Goal: Task Accomplishment & Management: Use online tool/utility

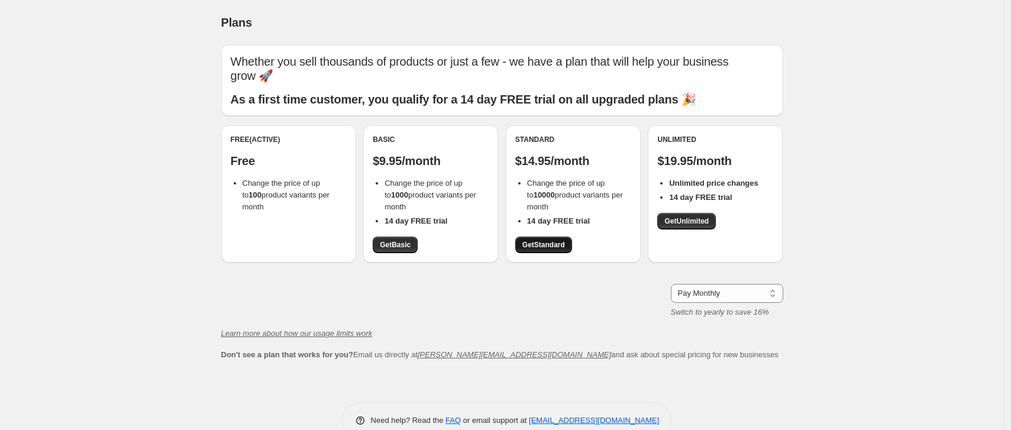
click at [569, 240] on link "Get Standard" at bounding box center [543, 245] width 57 height 17
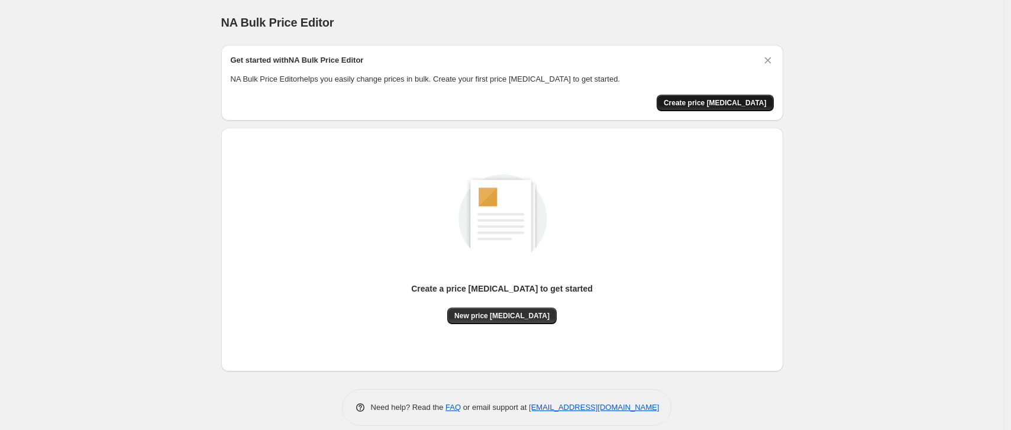
click at [739, 107] on span "Create price [MEDICAL_DATA]" at bounding box center [715, 102] width 103 height 9
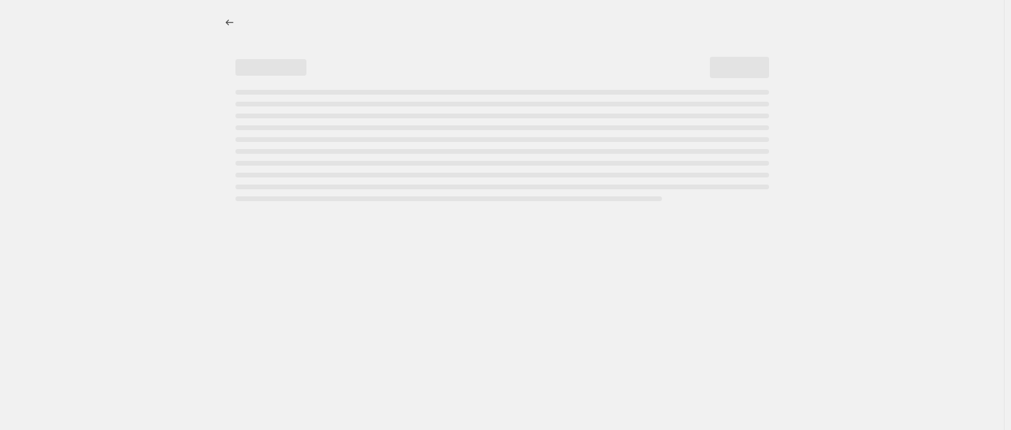
select select "percentage"
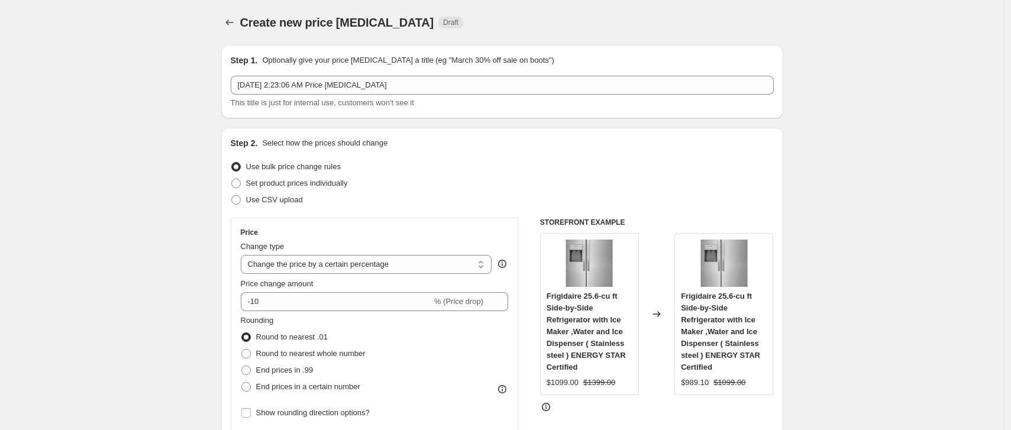
click at [523, 32] on div "Create new price [MEDICAL_DATA]. This page is ready Create new price [MEDICAL_D…" at bounding box center [502, 22] width 562 height 45
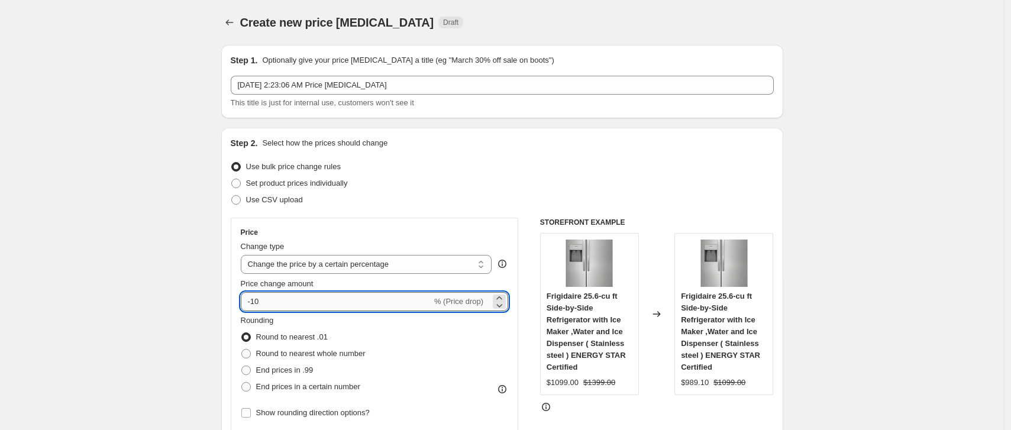
drag, startPoint x: 254, startPoint y: 300, endPoint x: 281, endPoint y: 299, distance: 26.6
click at [281, 300] on input "-10" at bounding box center [336, 301] width 191 height 19
type input "-60"
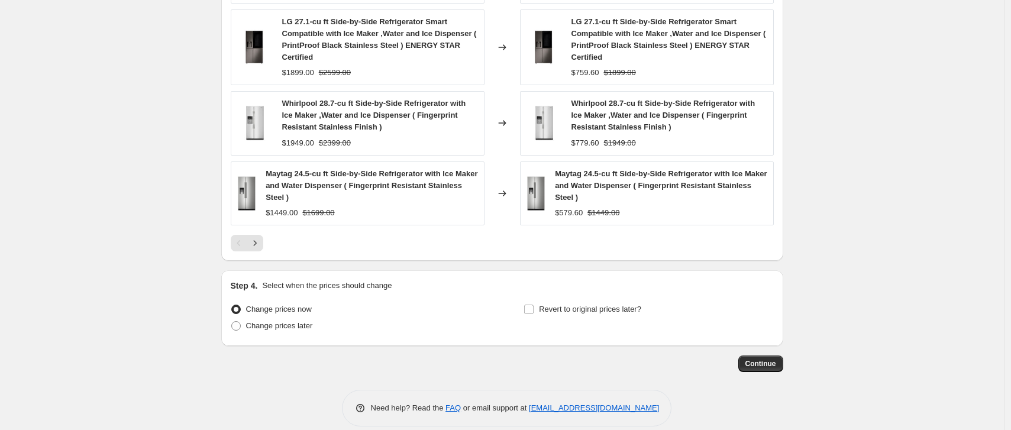
scroll to position [843, 0]
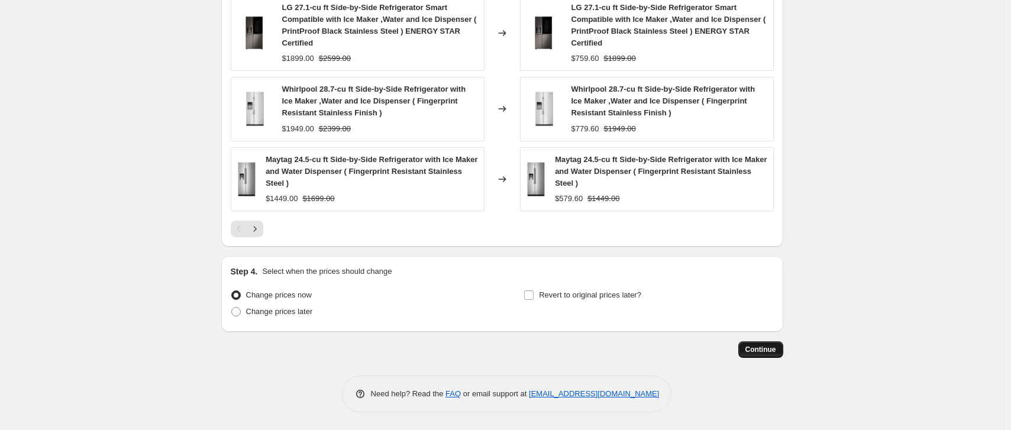
click at [758, 352] on span "Continue" at bounding box center [760, 349] width 31 height 9
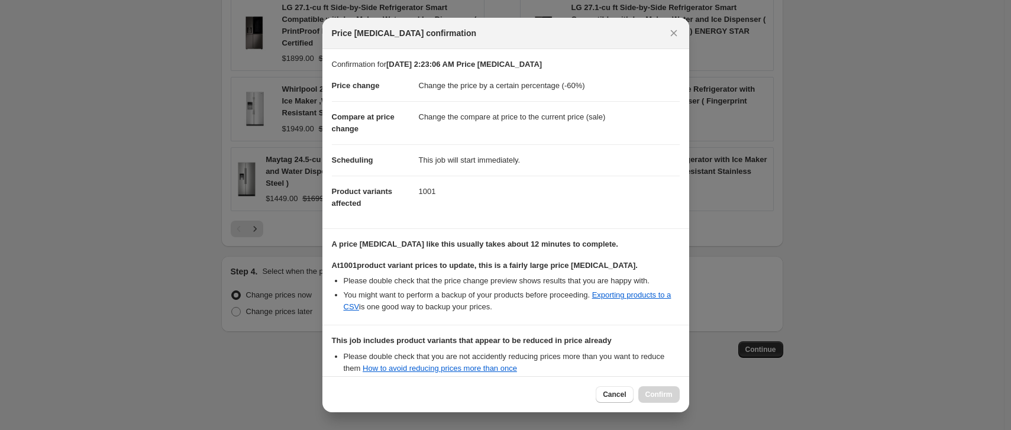
scroll to position [133, 0]
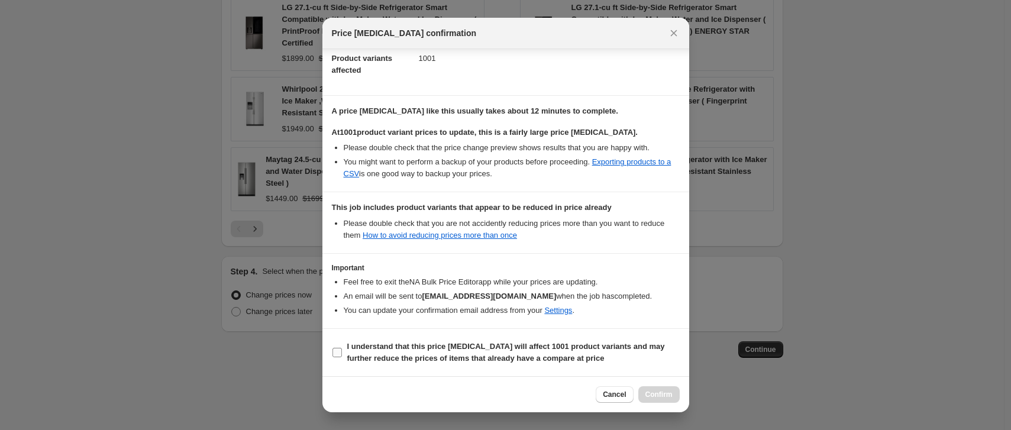
click at [341, 349] on input "I understand that this price [MEDICAL_DATA] will affect 1001 product variants a…" at bounding box center [336, 352] width 9 height 9
checkbox input "true"
click at [660, 393] on span "Confirm" at bounding box center [658, 394] width 27 height 9
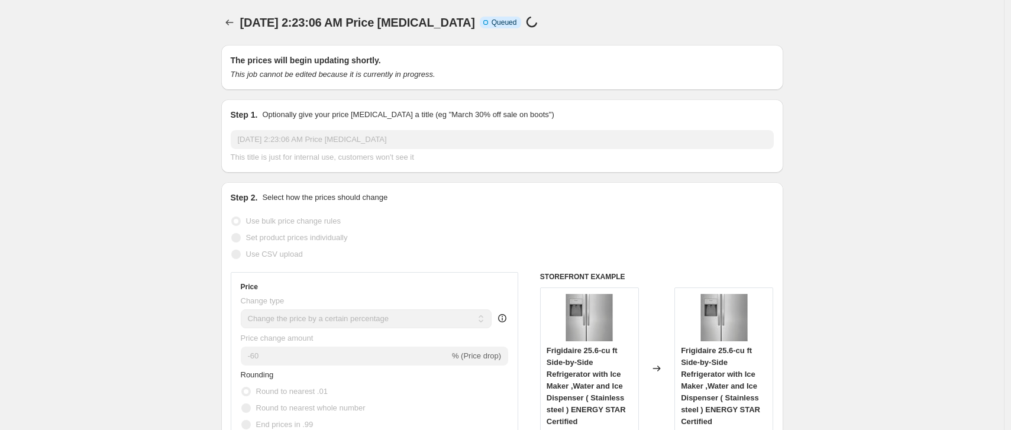
scroll to position [843, 0]
